Goal: Task Accomplishment & Management: Complete application form

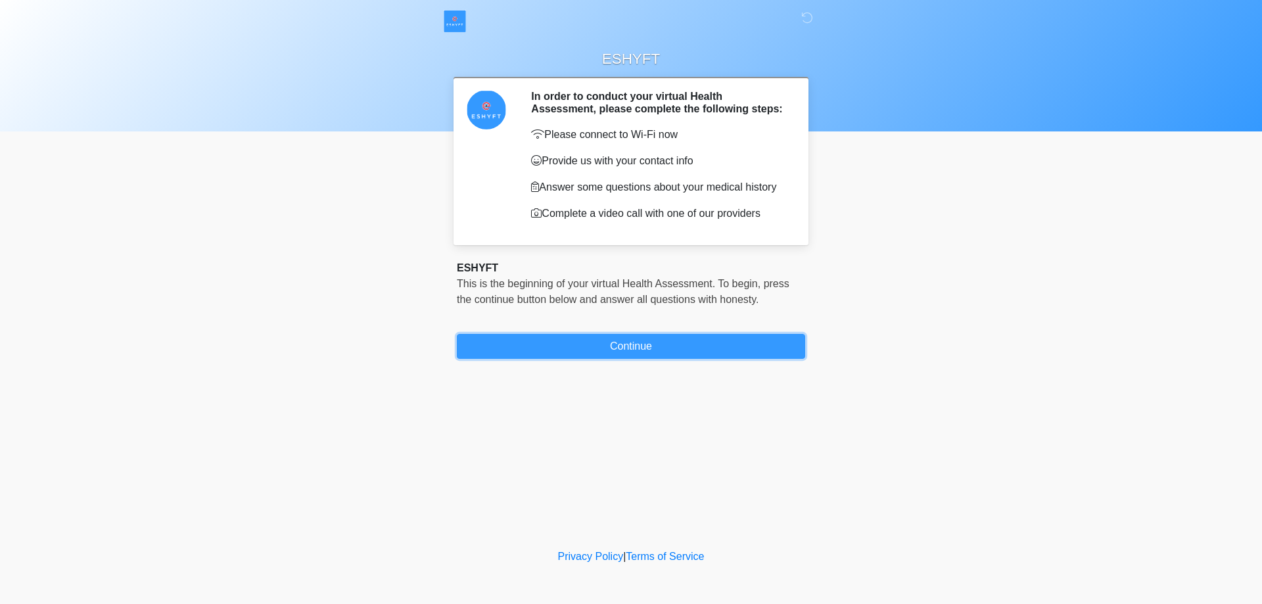
drag, startPoint x: 617, startPoint y: 345, endPoint x: 679, endPoint y: 388, distance: 75.1
click at [617, 344] on button "Continue" at bounding box center [631, 346] width 348 height 25
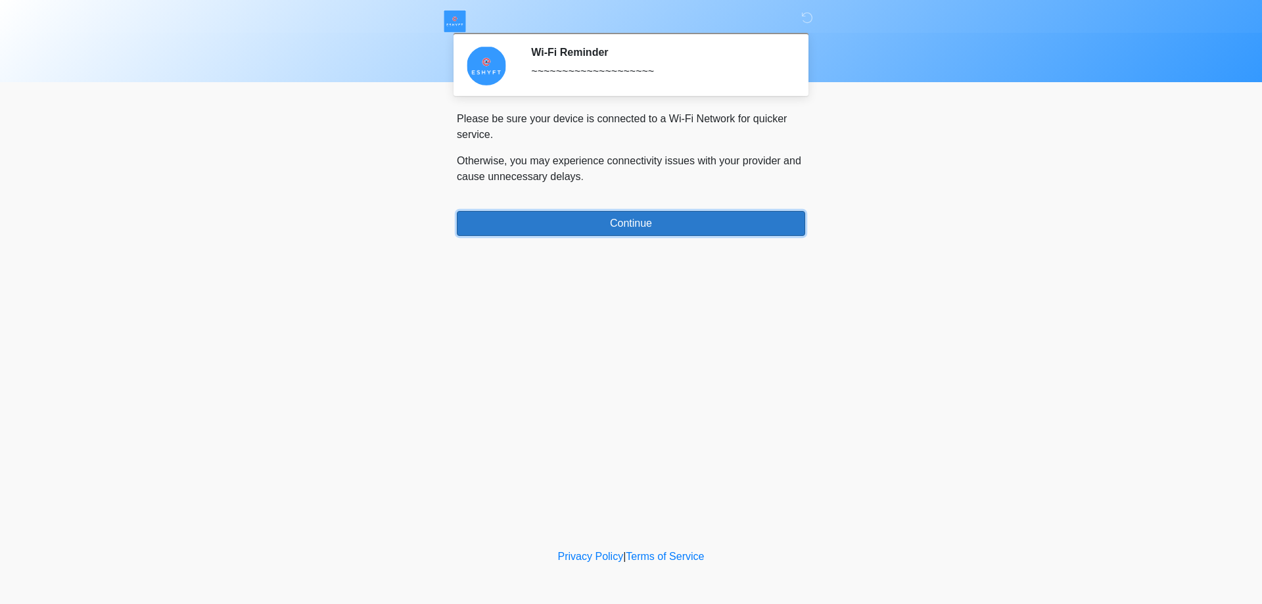
click at [624, 221] on button "Continue" at bounding box center [631, 223] width 348 height 25
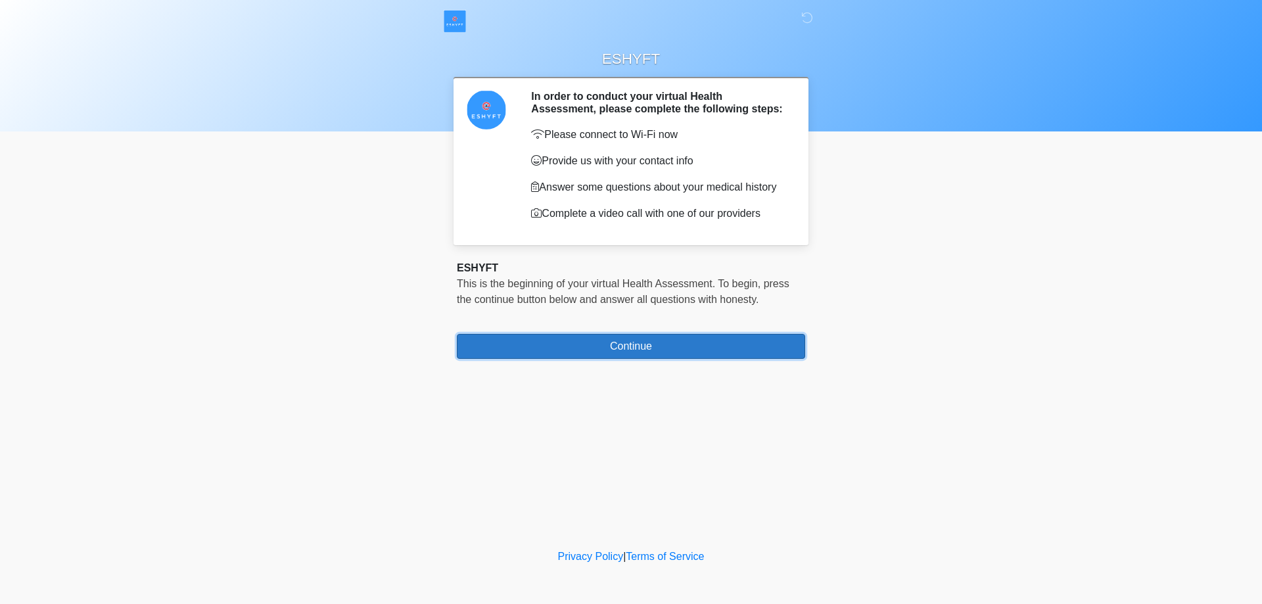
click at [624, 350] on button "Continue" at bounding box center [631, 346] width 348 height 25
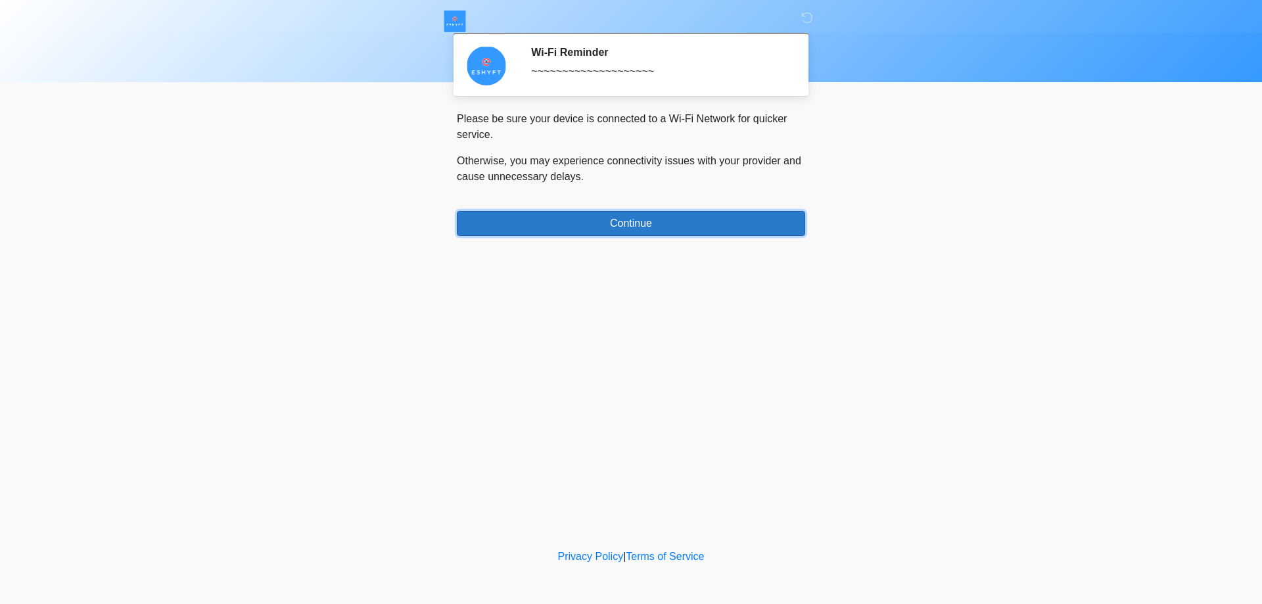
click at [601, 225] on button "Continue" at bounding box center [631, 223] width 348 height 25
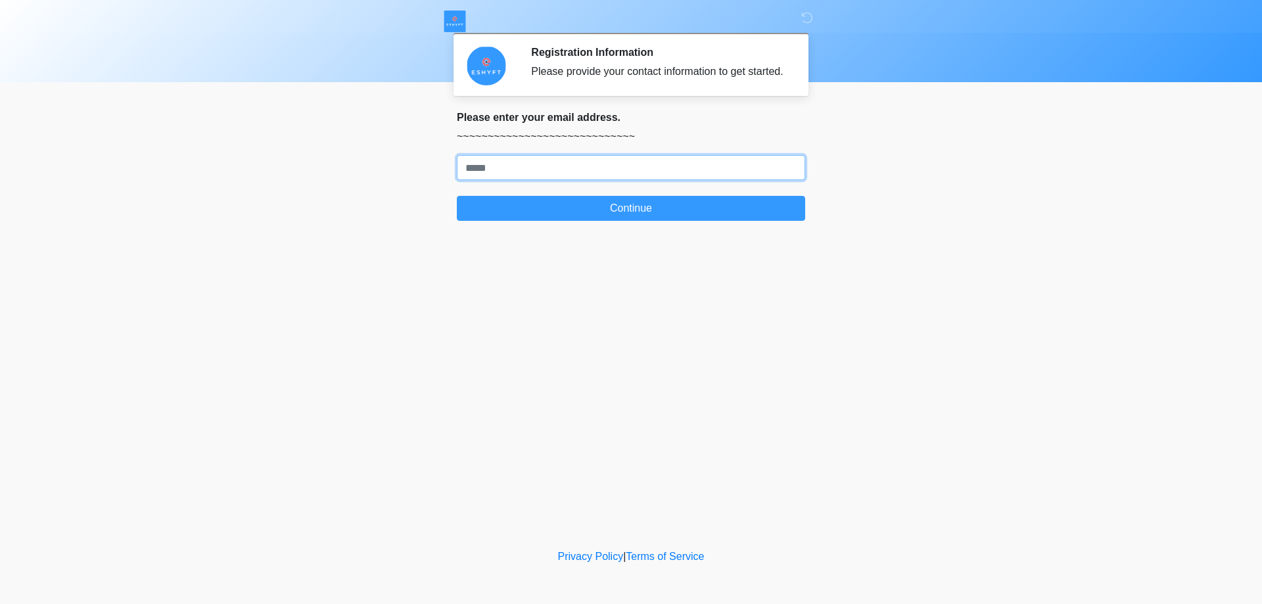
click at [554, 171] on input "Where should we email your response?" at bounding box center [631, 167] width 348 height 25
